Goal: Task Accomplishment & Management: Use online tool/utility

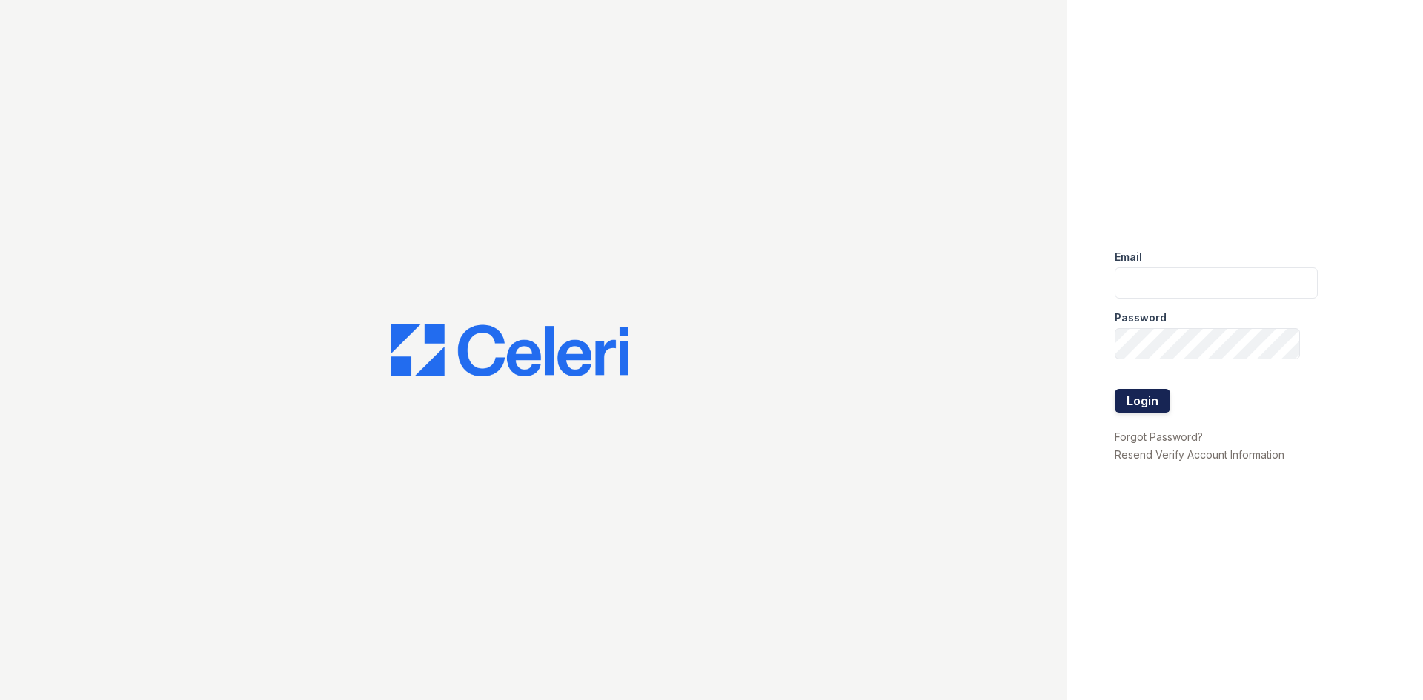
type input "[EMAIL_ADDRESS][DOMAIN_NAME]"
click at [1145, 405] on button "Login" at bounding box center [1143, 401] width 56 height 24
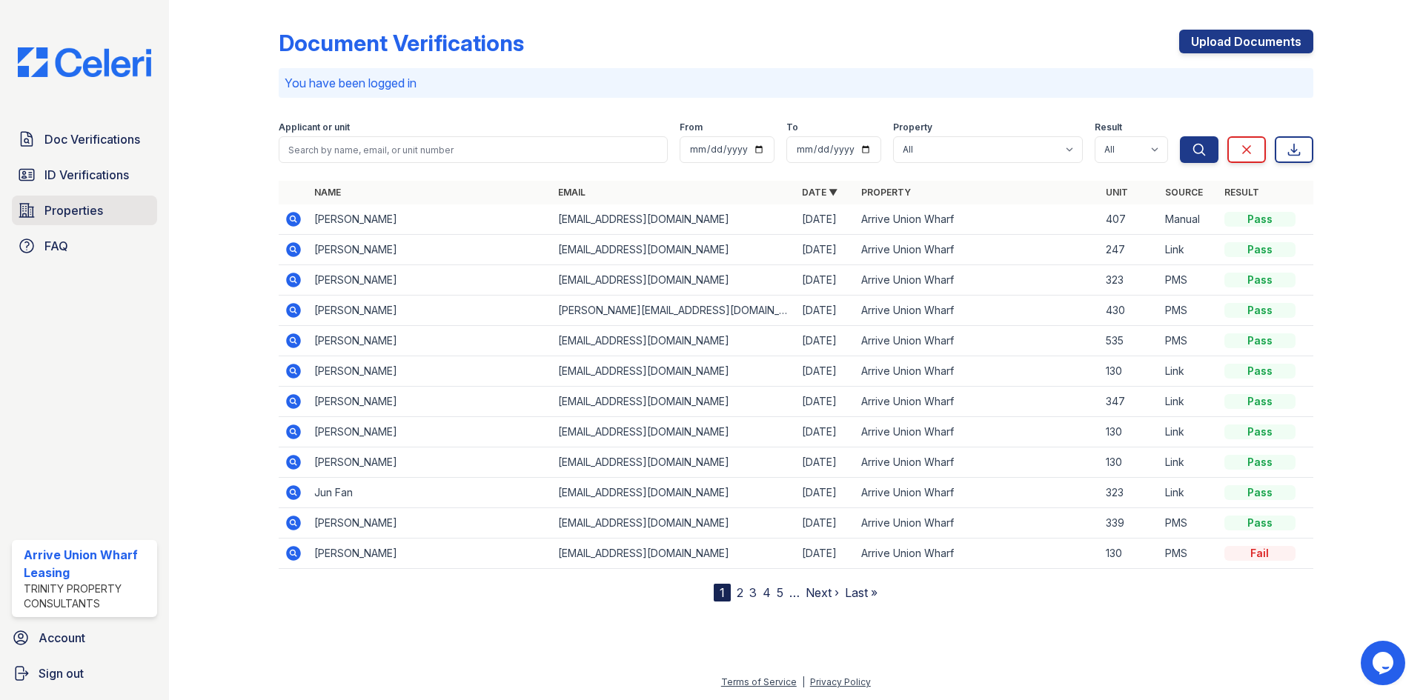
click at [68, 222] on link "Properties" at bounding box center [84, 211] width 145 height 30
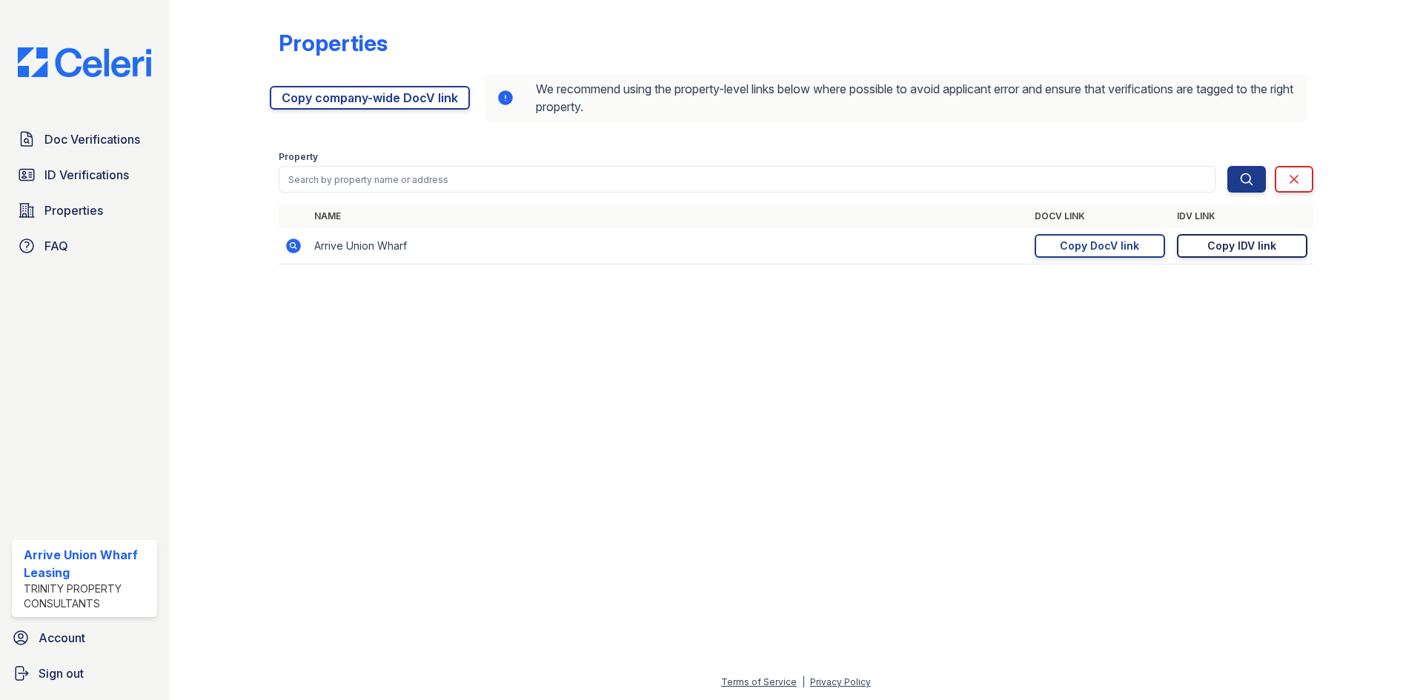
click at [1285, 252] on link "Copy IDV link Copy link" at bounding box center [1242, 246] width 130 height 24
